Goal: Information Seeking & Learning: Learn about a topic

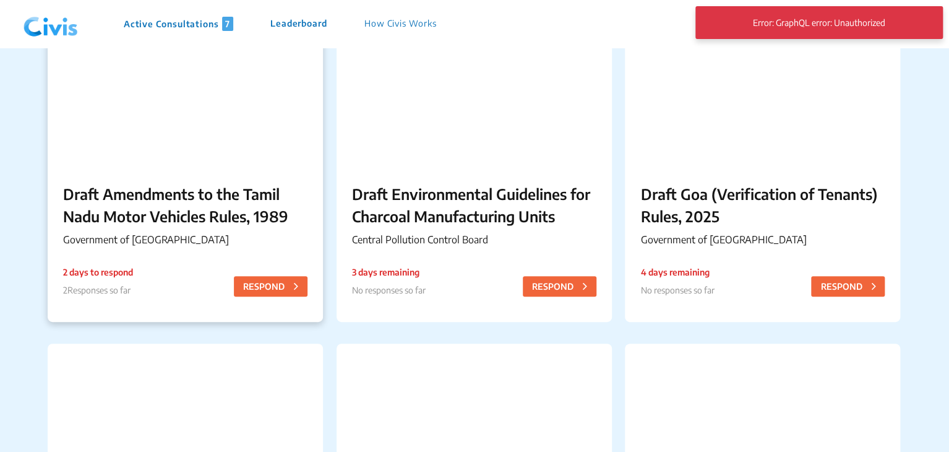
scroll to position [176, 0]
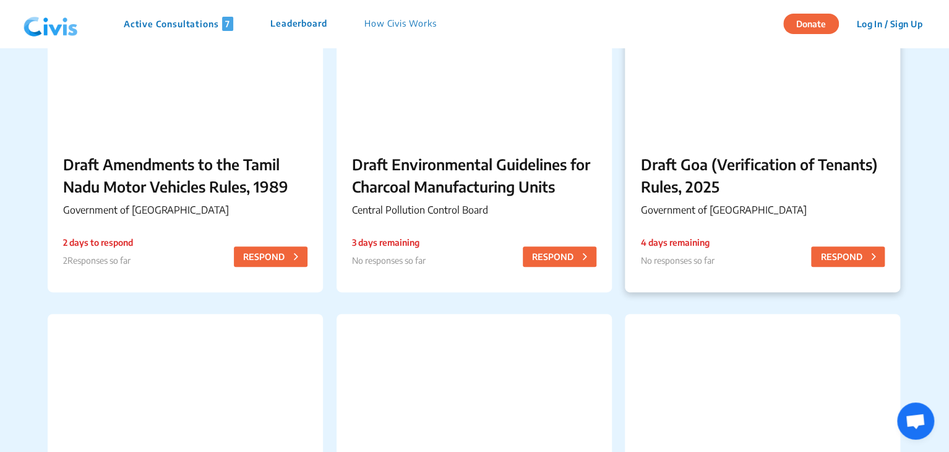
click at [700, 166] on p "Draft Goa (Verification of Tenants) Rules, 2025" at bounding box center [762, 175] width 244 height 45
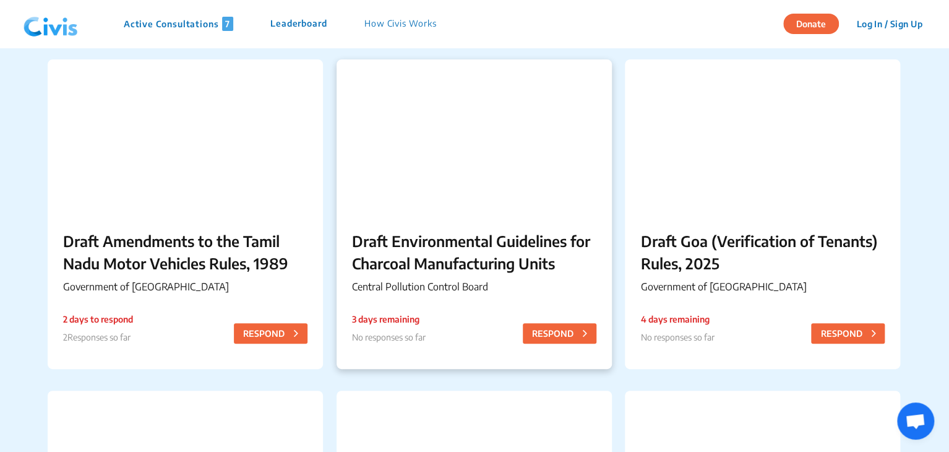
scroll to position [96, 0]
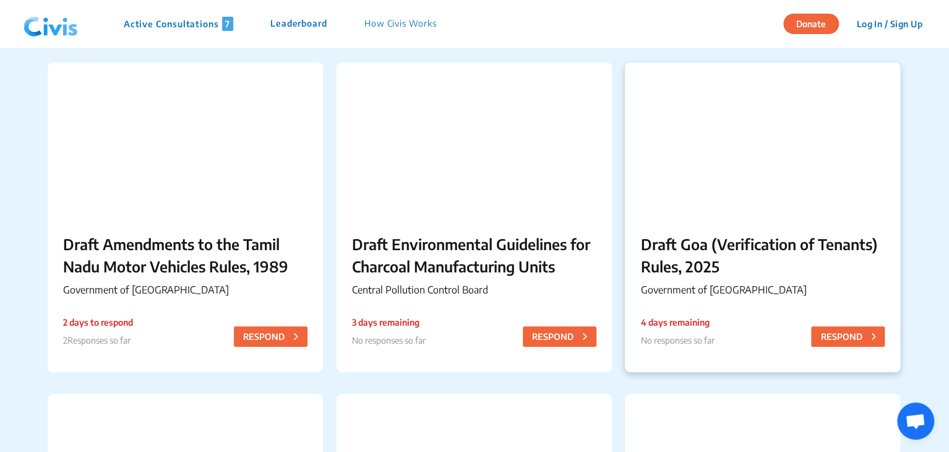
click at [657, 252] on p "Draft Goa (Verification of Tenants) Rules, 2025" at bounding box center [762, 255] width 244 height 45
